Goal: Information Seeking & Learning: Learn about a topic

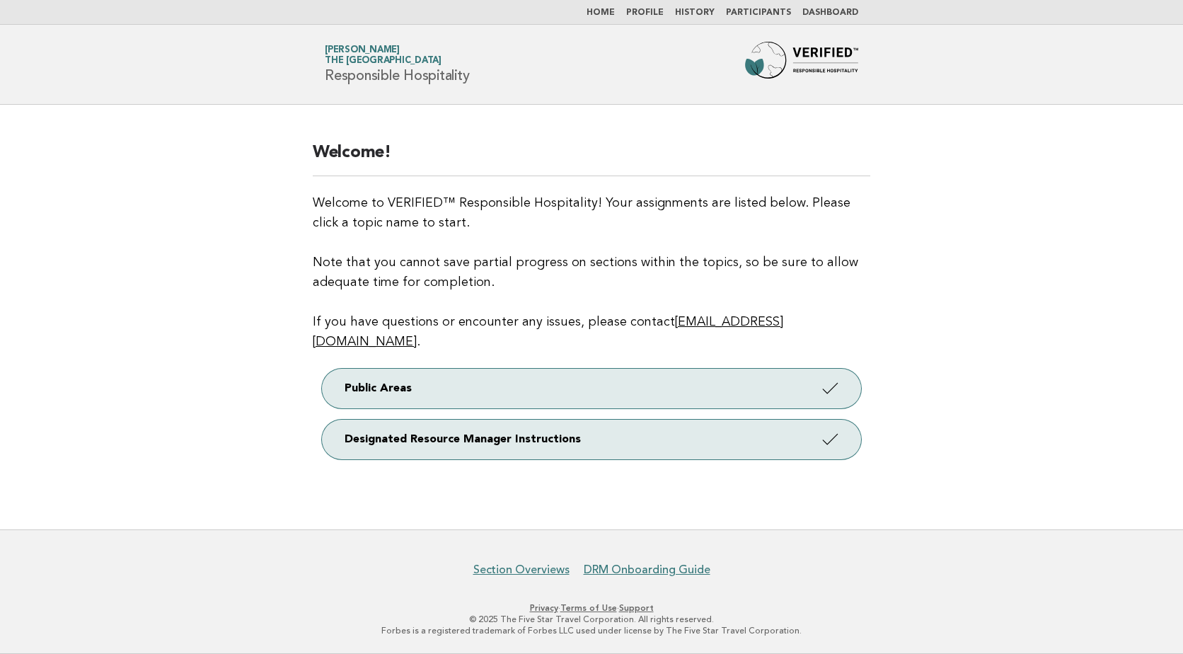
click at [830, 7] on li "Dashboard" at bounding box center [830, 12] width 56 height 11
click at [825, 13] on link "Dashboard" at bounding box center [830, 12] width 56 height 8
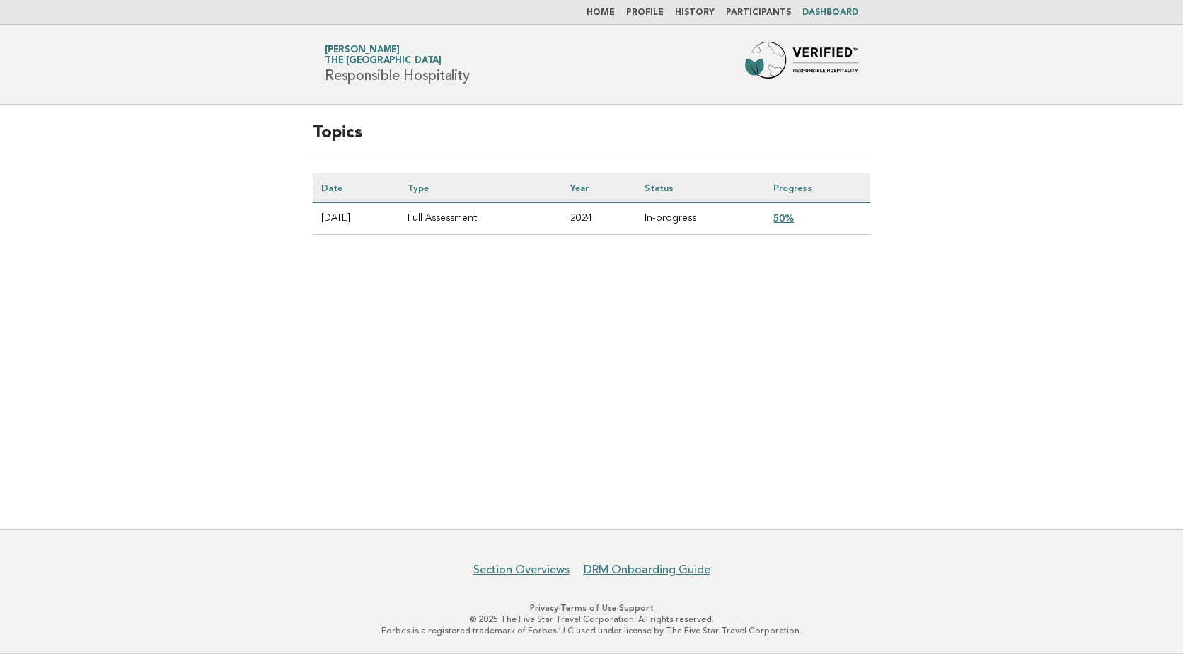
click at [789, 220] on link "50%" at bounding box center [783, 217] width 21 height 11
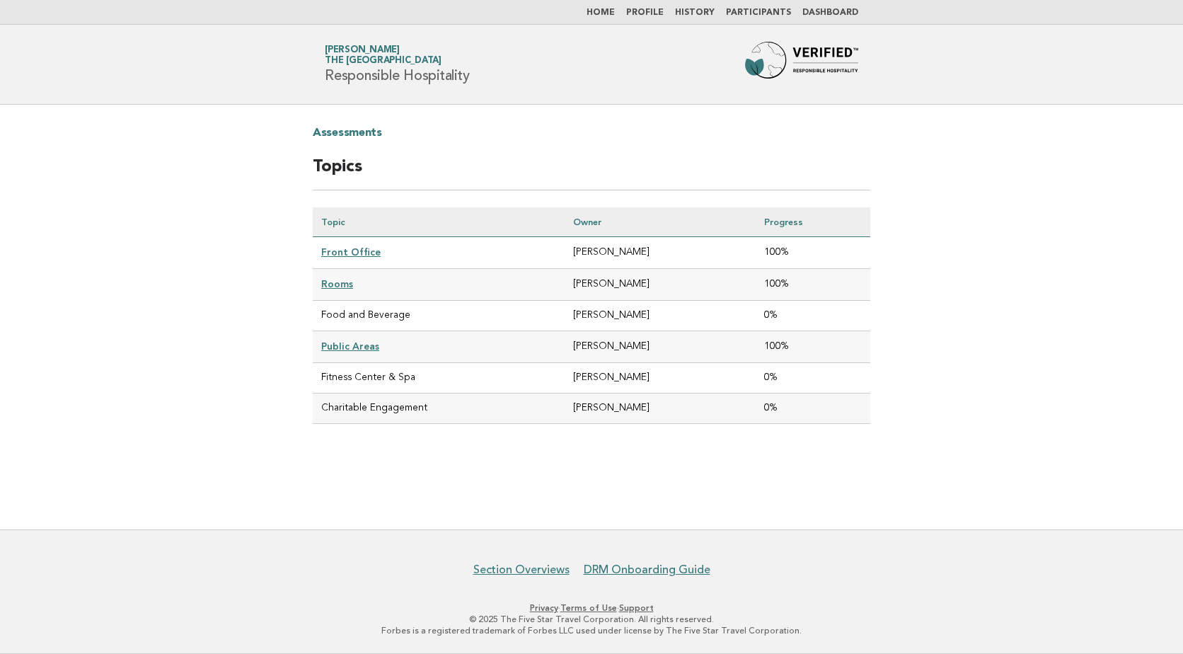
click at [337, 253] on link "Front Office" at bounding box center [350, 251] width 59 height 11
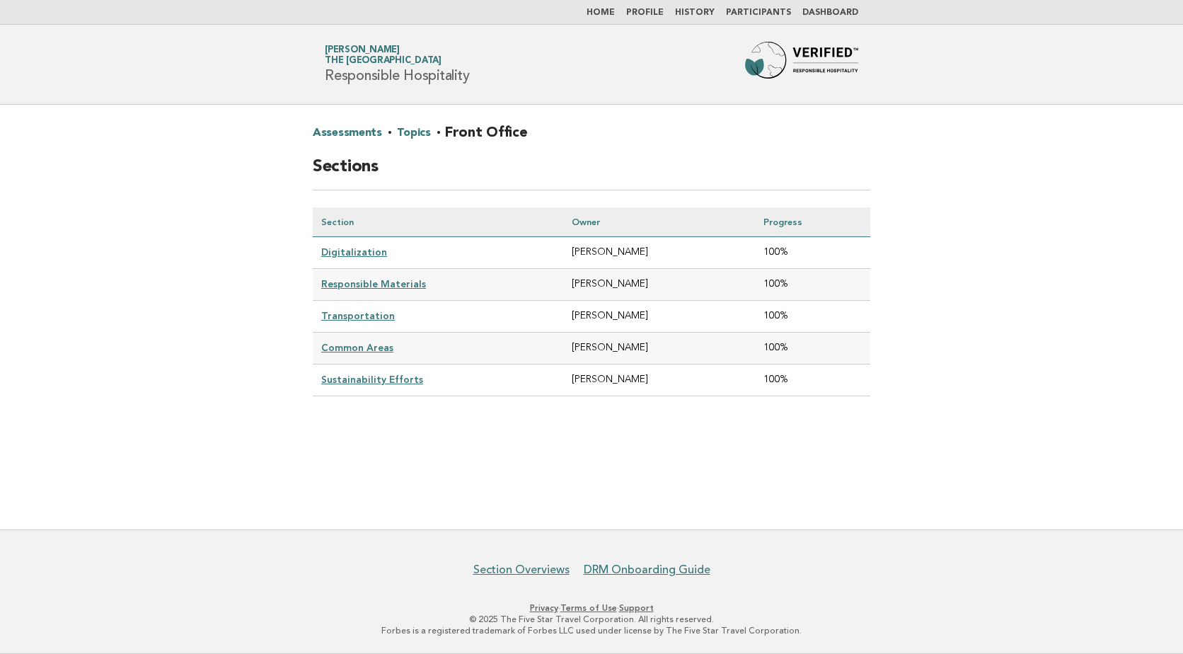
click at [354, 253] on link "Digitalization" at bounding box center [354, 251] width 66 height 11
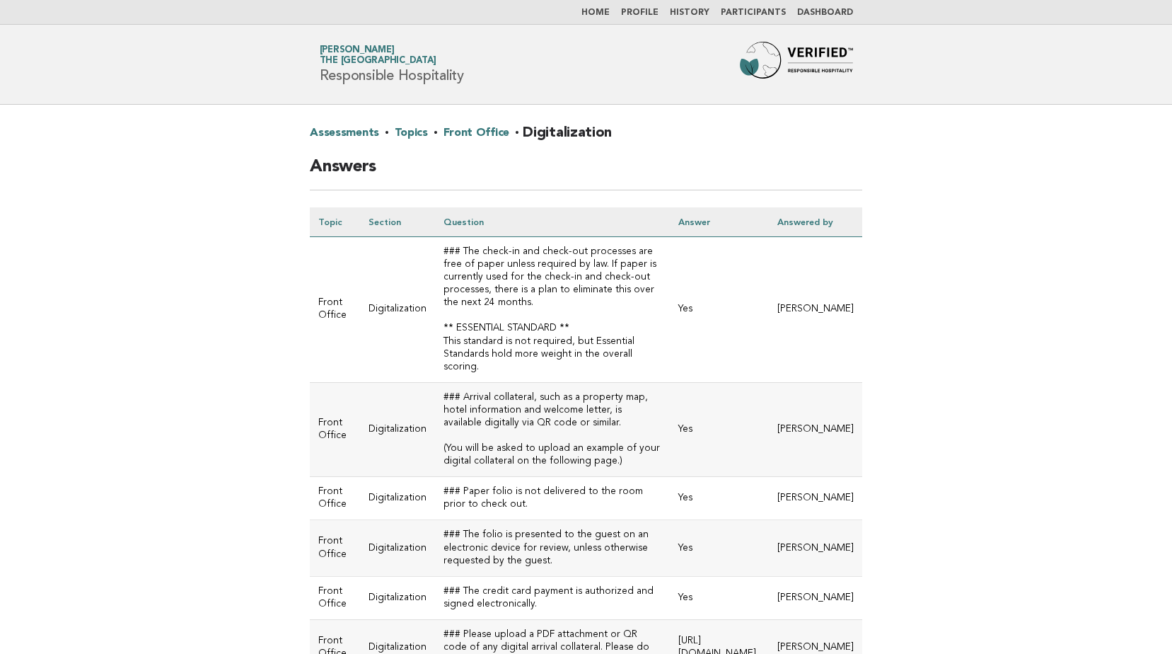
click at [448, 134] on link "Front Office" at bounding box center [477, 133] width 66 height 23
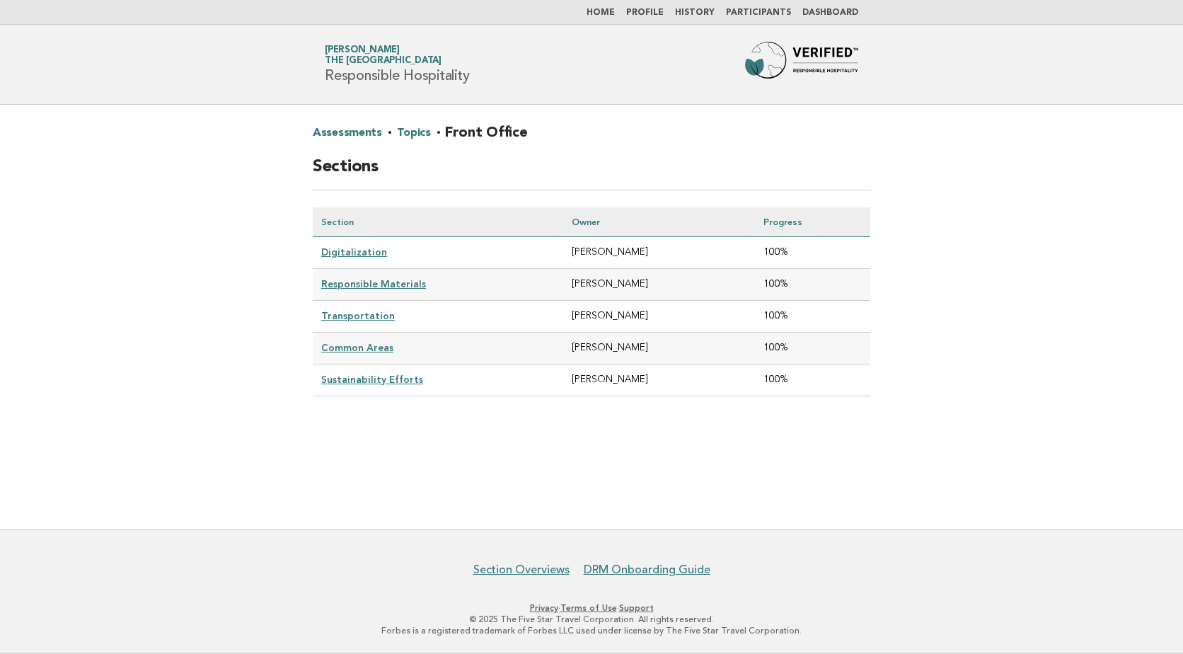
click at [359, 250] on link "Digitalization" at bounding box center [354, 251] width 66 height 11
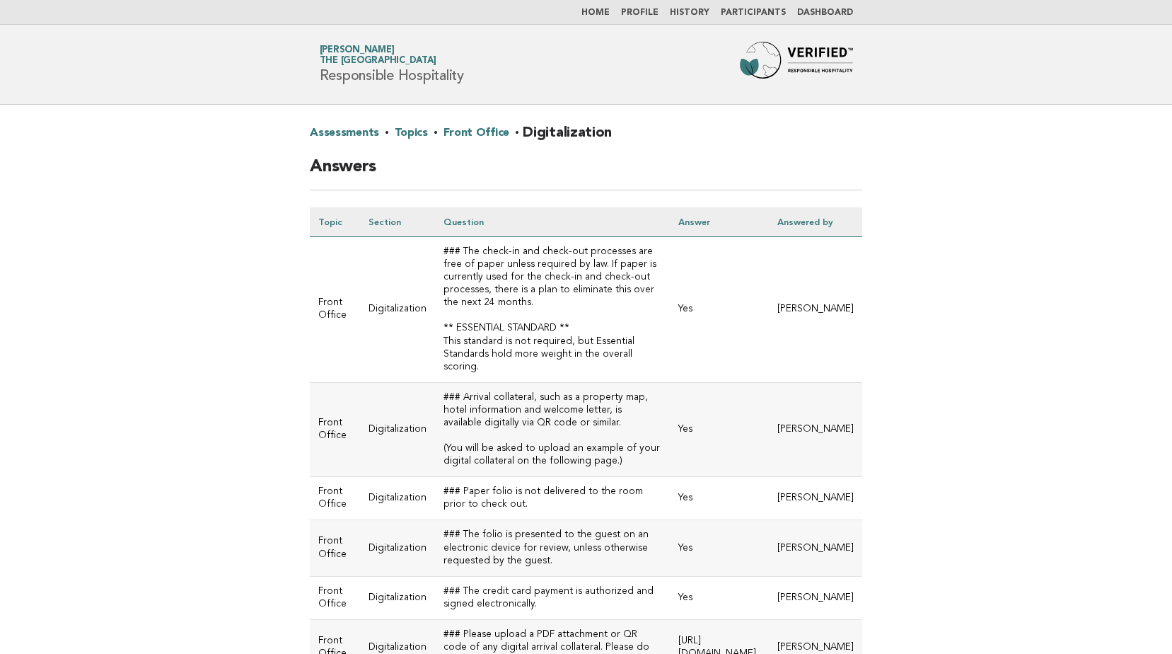
click at [472, 128] on link "Front Office" at bounding box center [477, 133] width 66 height 23
